Goal: Check status: Check status

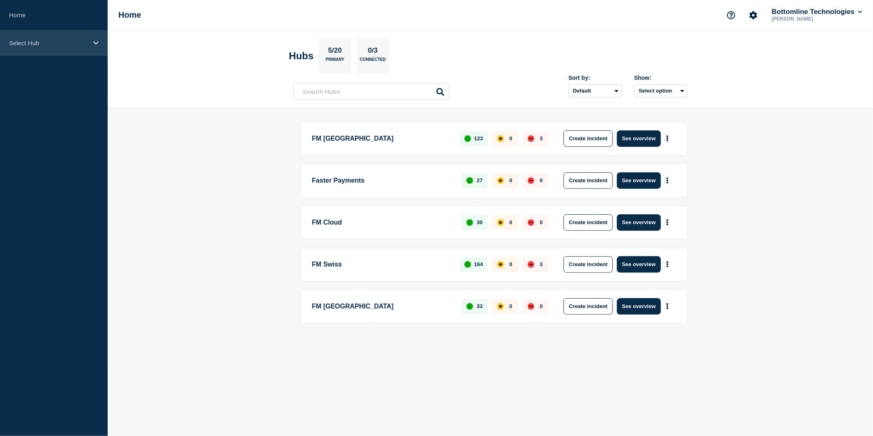
click at [81, 41] on p "Select Hub" at bounding box center [48, 42] width 79 height 7
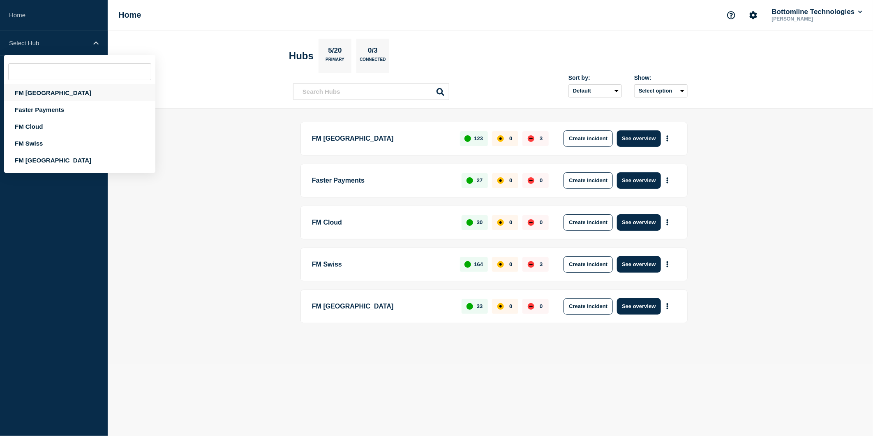
click at [58, 96] on div "FM [GEOGRAPHIC_DATA]" at bounding box center [79, 92] width 151 height 17
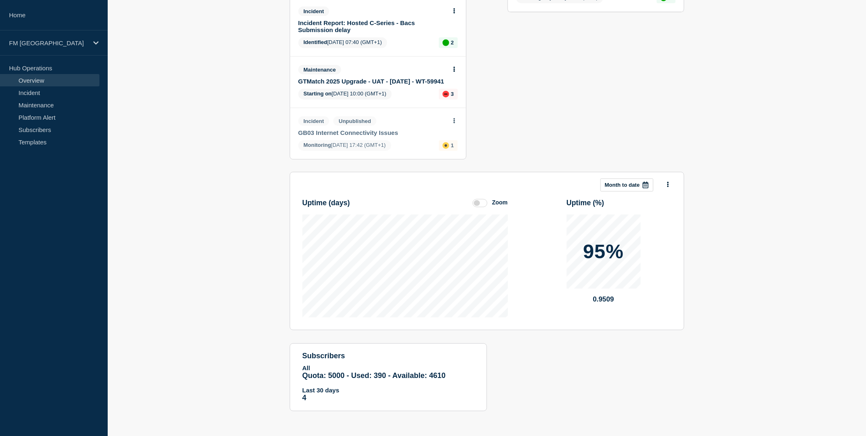
scroll to position [241, 0]
click at [54, 95] on link "Incident" at bounding box center [49, 92] width 99 height 12
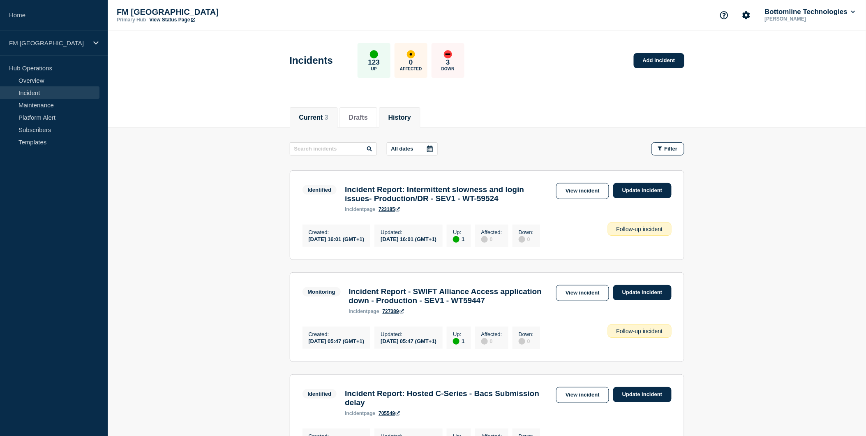
click at [396, 119] on button "History" at bounding box center [400, 117] width 23 height 7
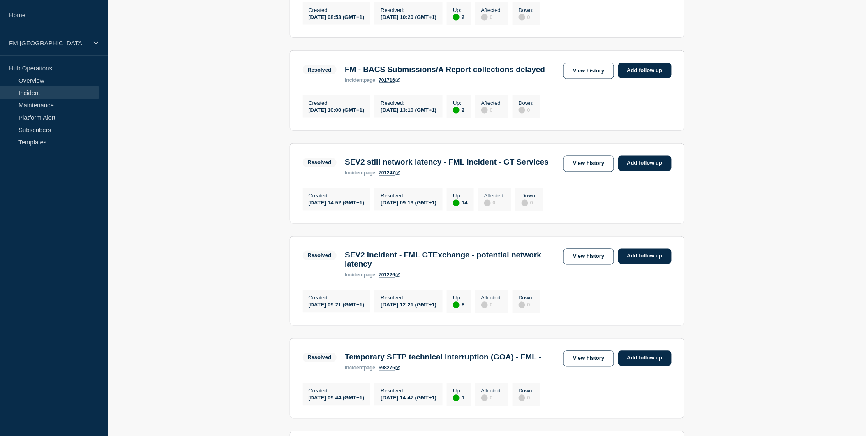
scroll to position [411, 0]
